Goal: Use online tool/utility

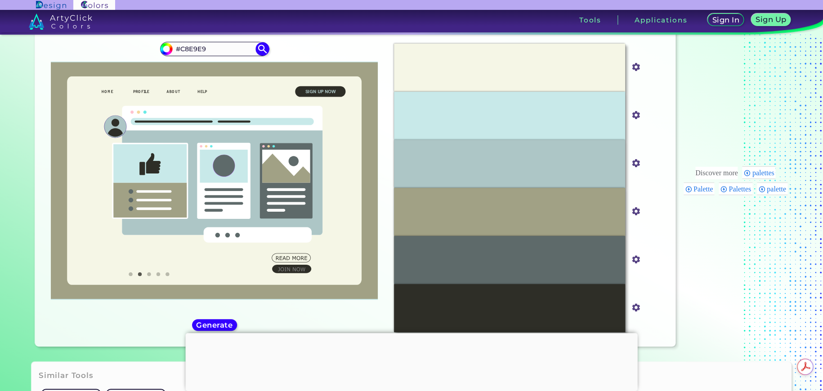
scroll to position [13, 0]
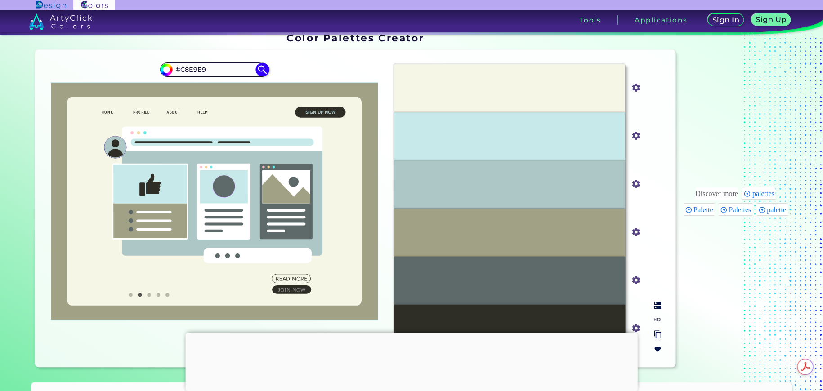
click at [562, 90] on div "#F5F6E6" at bounding box center [509, 88] width 231 height 48
click at [617, 89] on div "#F5F6E6" at bounding box center [509, 88] width 231 height 48
click at [528, 82] on div "#F5F6E6" at bounding box center [509, 88] width 231 height 48
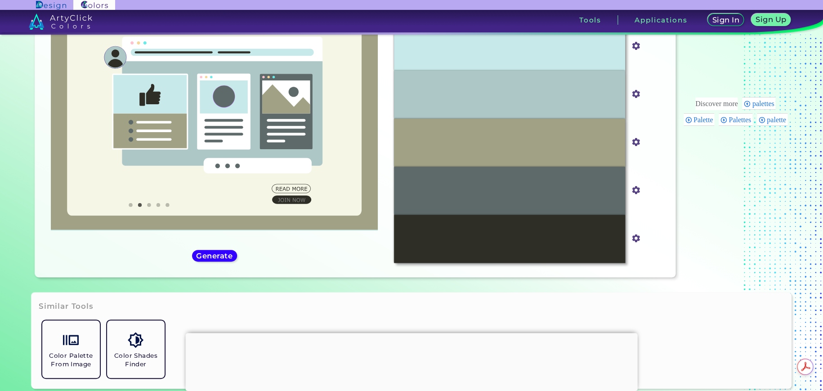
scroll to position [162, 0]
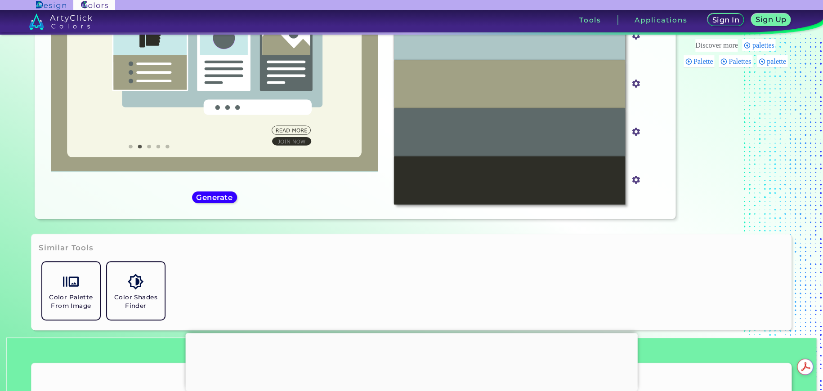
click at [409, 333] on div at bounding box center [412, 333] width 452 height 0
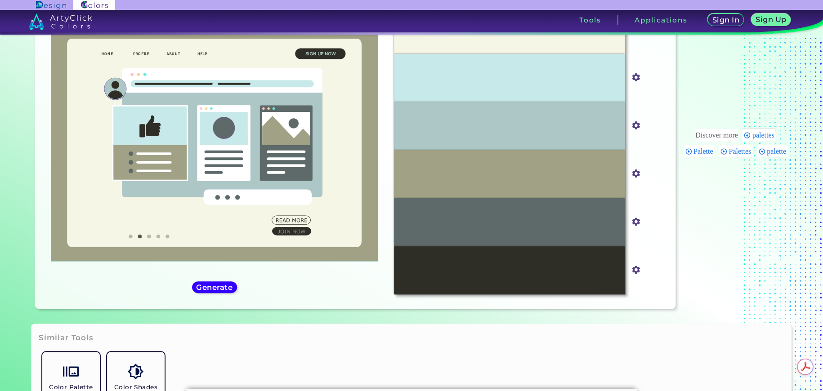
scroll to position [0, 0]
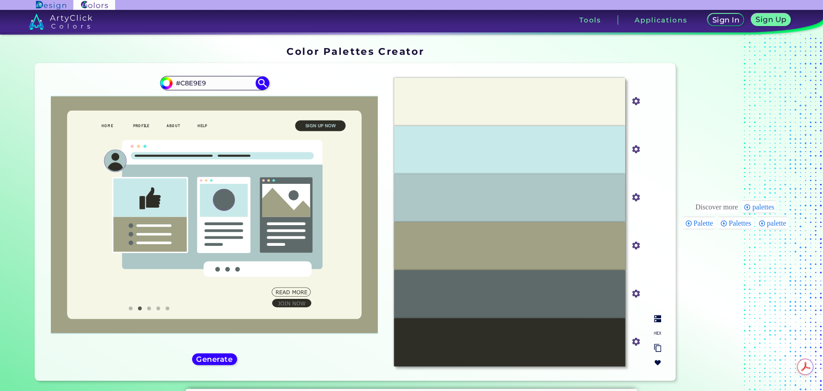
click at [635, 100] on input "#f5f6e6" at bounding box center [634, 100] width 11 height 11
click at [563, 117] on div "#F5F6E6" at bounding box center [509, 102] width 231 height 48
drag, startPoint x: 505, startPoint y: 106, endPoint x: 462, endPoint y: 109, distance: 43.3
click at [462, 109] on div "#F5F6E6" at bounding box center [509, 102] width 231 height 48
click at [147, 309] on icon at bounding box center [149, 309] width 4 height 4
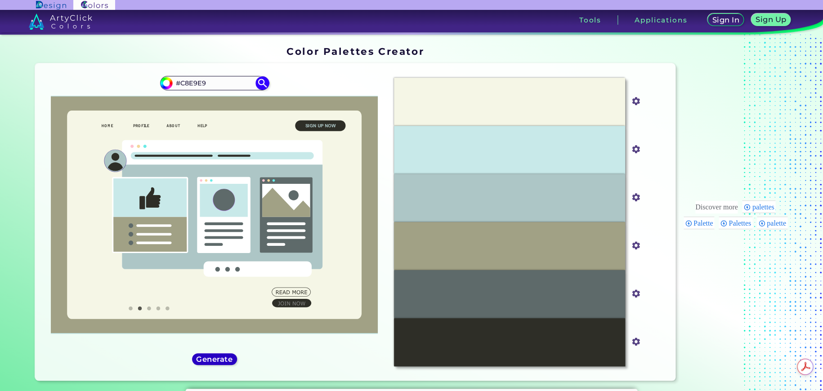
click at [218, 359] on h5 "Generate" at bounding box center [215, 359] width 34 height 7
click at [218, 359] on h5 "Generate" at bounding box center [214, 359] width 33 height 7
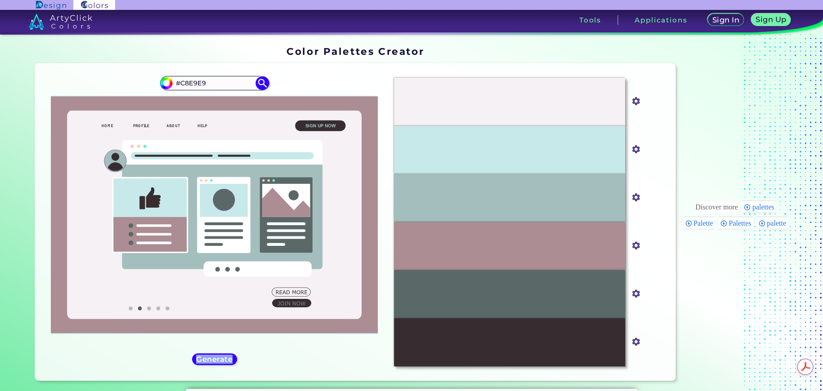
click at [84, 23] on img at bounding box center [60, 21] width 63 height 16
